Goal: Navigation & Orientation: Find specific page/section

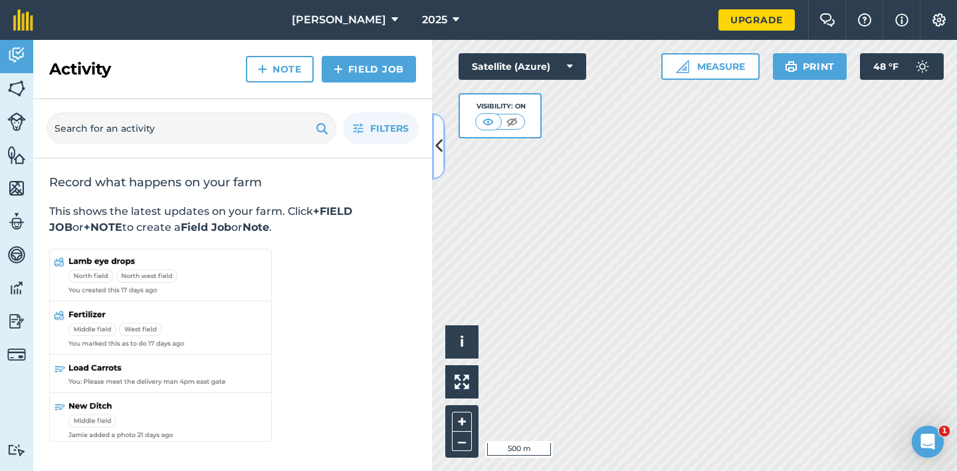
click at [441, 152] on icon at bounding box center [438, 145] width 7 height 23
